Goal: Task Accomplishment & Management: Use online tool/utility

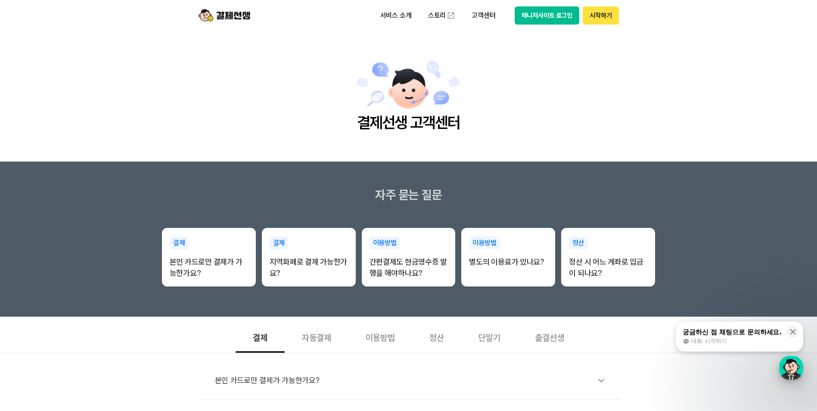
click at [795, 370] on div "button" at bounding box center [791, 368] width 24 height 24
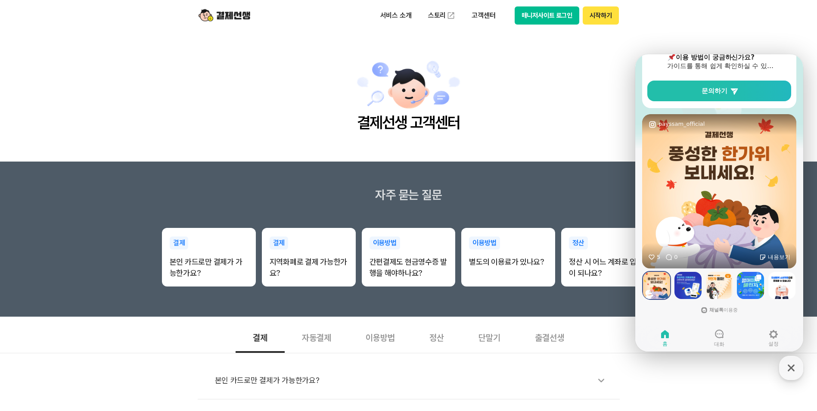
scroll to position [62, 0]
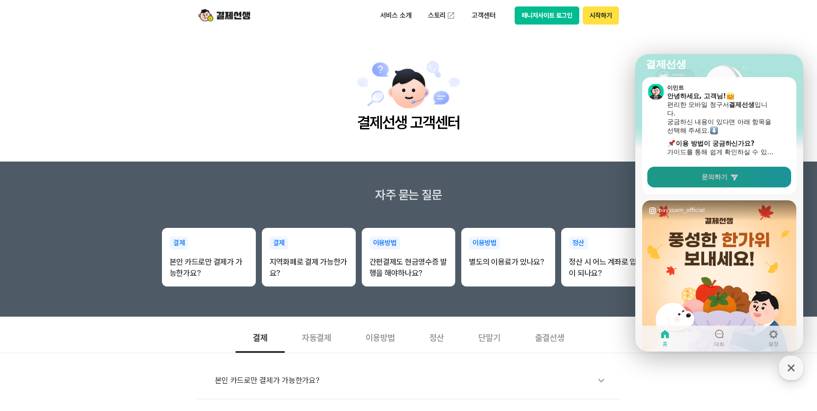
click at [740, 173] on link "문의하기" at bounding box center [719, 177] width 144 height 21
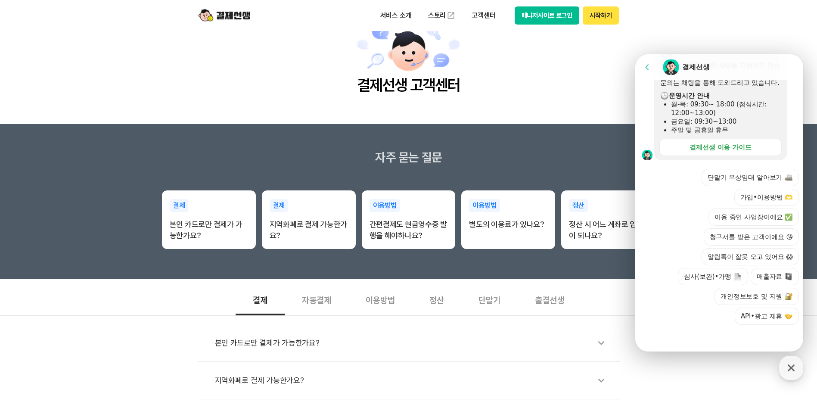
scroll to position [86, 0]
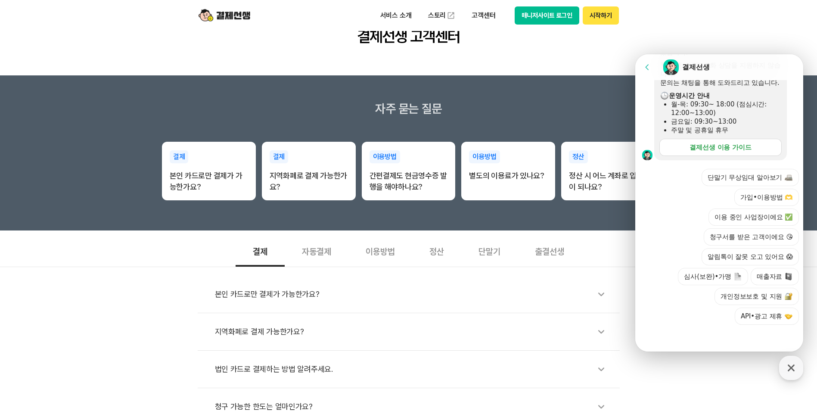
click at [709, 150] on div "결제선생 이용 가이드" at bounding box center [720, 147] width 62 height 9
click at [730, 334] on div at bounding box center [720, 336] width 170 height 23
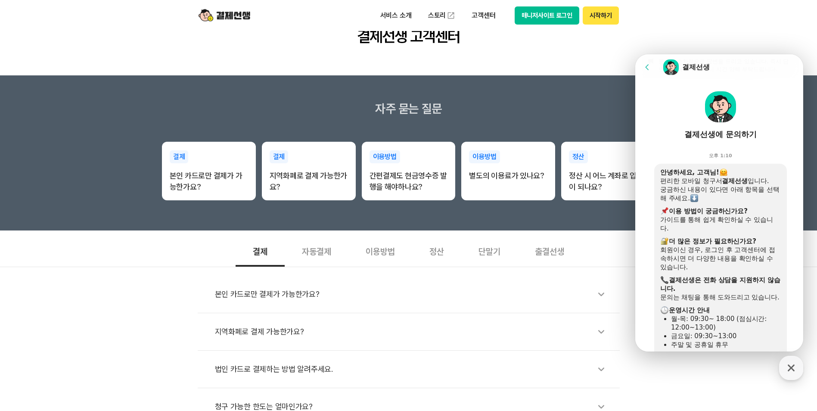
scroll to position [0, 0]
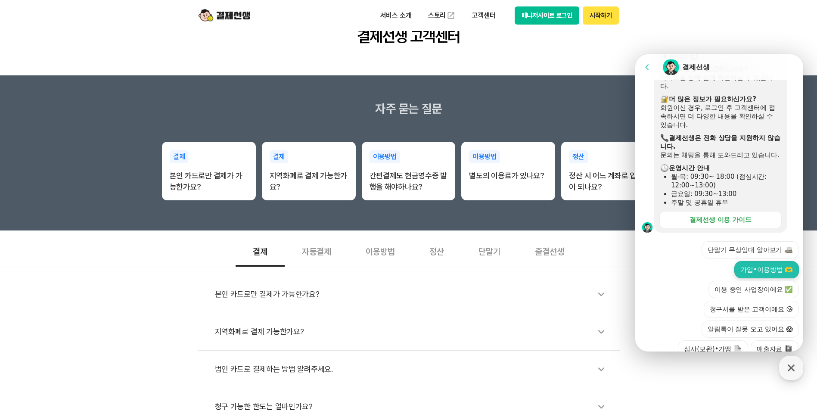
click at [773, 278] on button "가입•이용방법 🫶" at bounding box center [766, 269] width 65 height 17
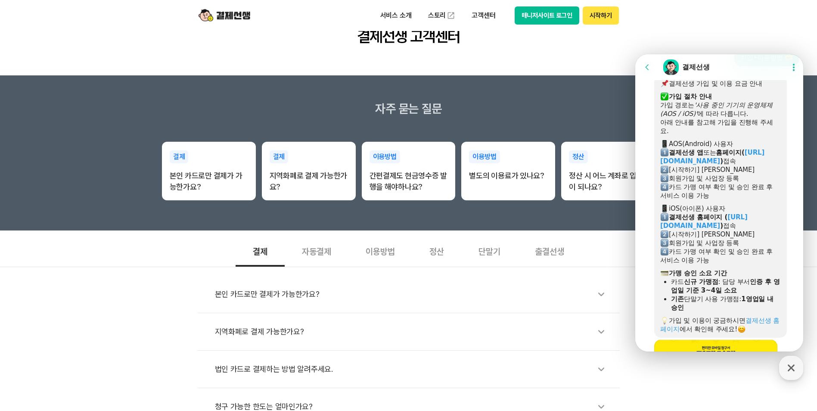
scroll to position [362, 0]
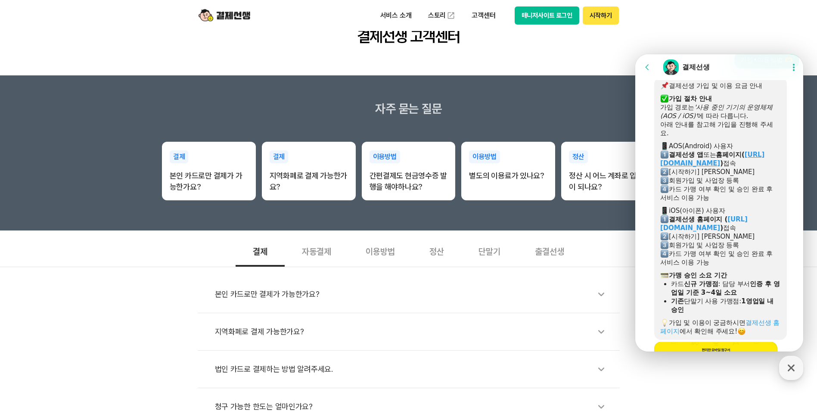
click at [684, 167] on link "https://payssam.kr" at bounding box center [712, 159] width 104 height 16
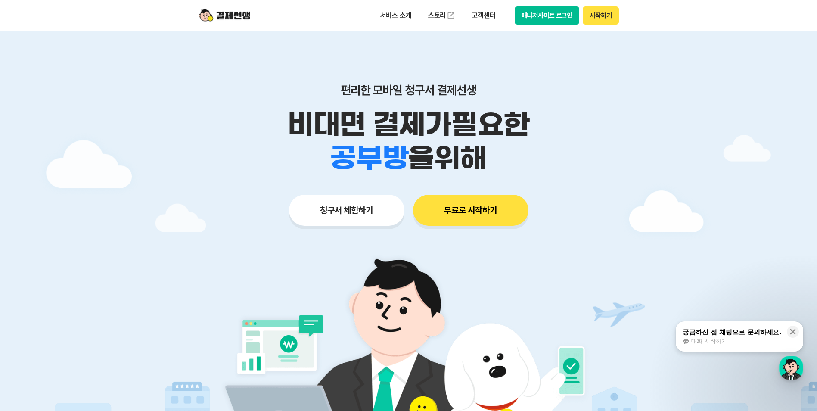
click at [472, 213] on button "무료로 시작하기" at bounding box center [470, 210] width 115 height 31
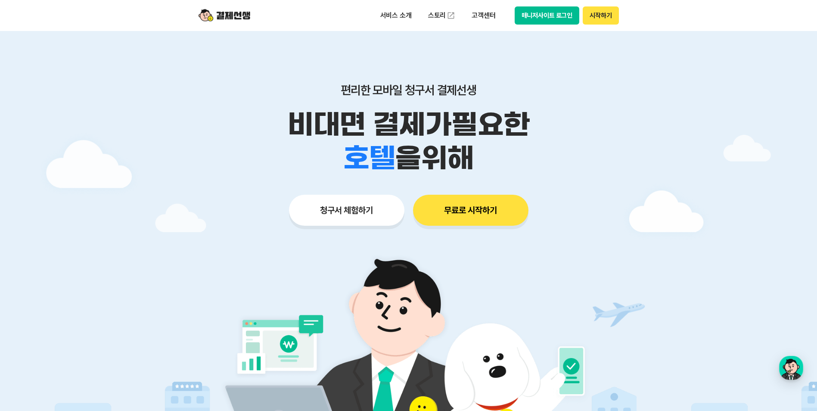
click at [572, 17] on button "매니저사이트 로그인" at bounding box center [546, 15] width 65 height 18
click at [554, 13] on button "매니저사이트 로그인" at bounding box center [546, 15] width 65 height 18
